Goal: Task Accomplishment & Management: Use online tool/utility

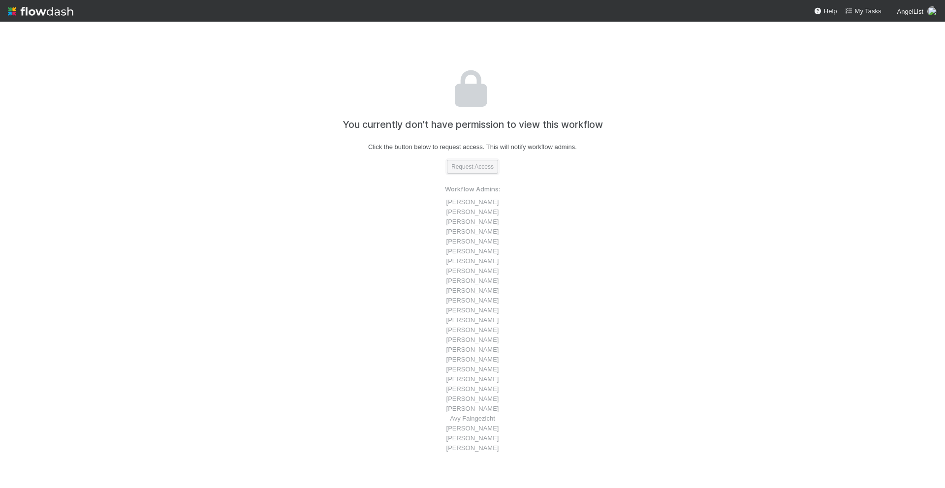
click at [483, 162] on button "Request Access" at bounding box center [472, 167] width 51 height 14
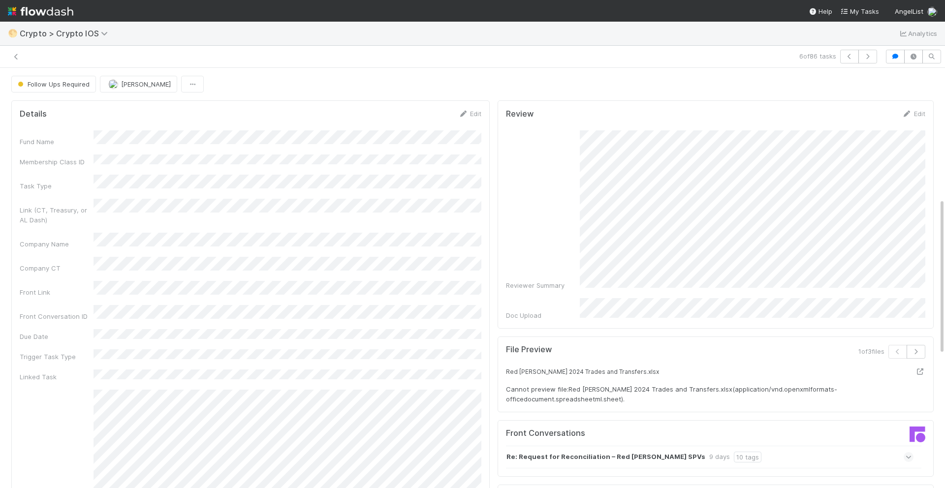
scroll to position [350, 0]
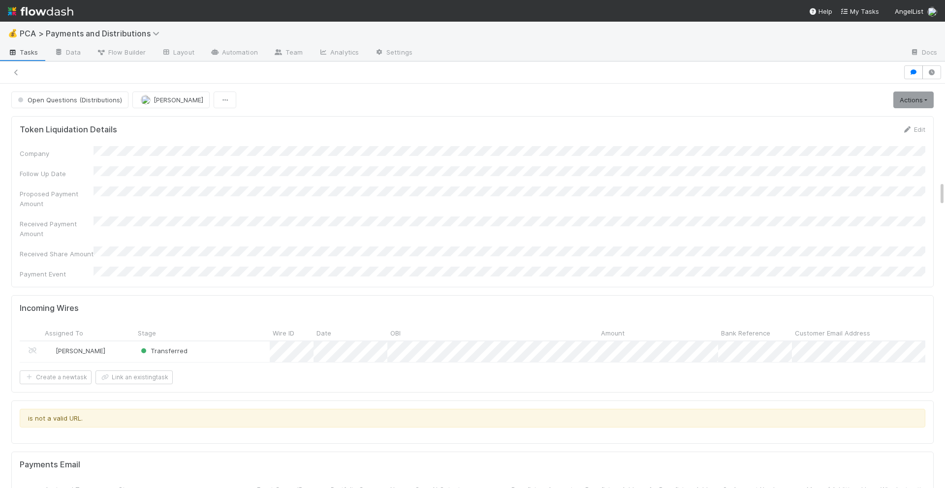
scroll to position [1118, 0]
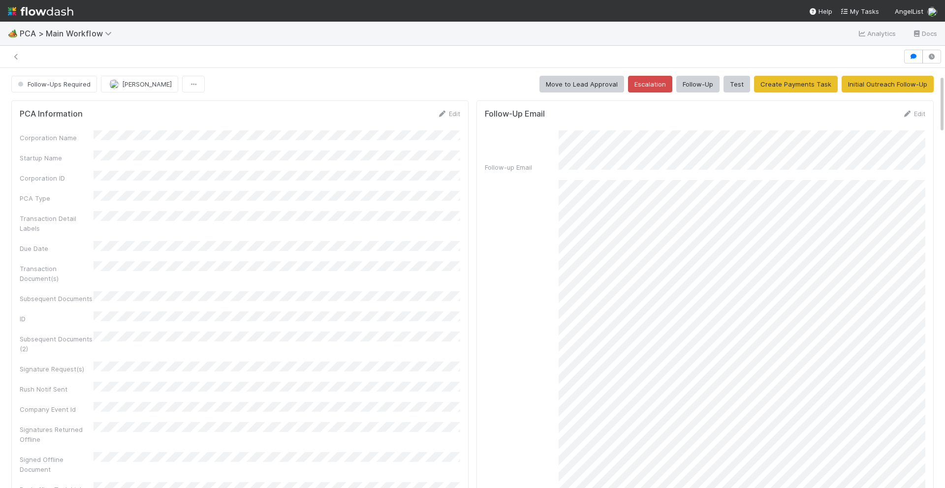
scroll to position [51, 0]
